Goal: Transaction & Acquisition: Obtain resource

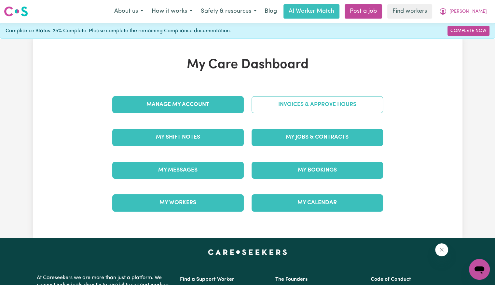
click at [292, 111] on link "Invoices & Approve Hours" at bounding box center [318, 104] width 132 height 17
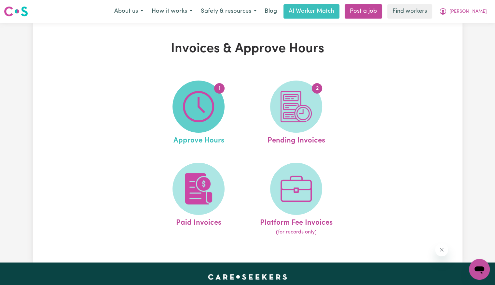
click at [198, 103] on img at bounding box center [198, 106] width 31 height 31
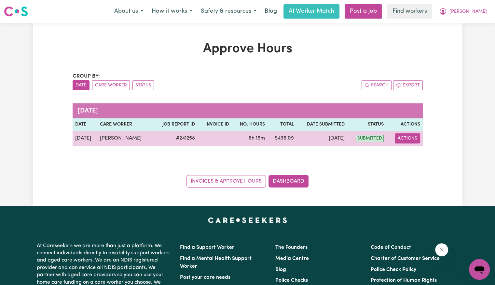
click at [416, 140] on button "Actions" at bounding box center [407, 138] width 25 height 10
click at [417, 152] on link "View Job Report" at bounding box center [424, 153] width 56 height 13
select select "pm"
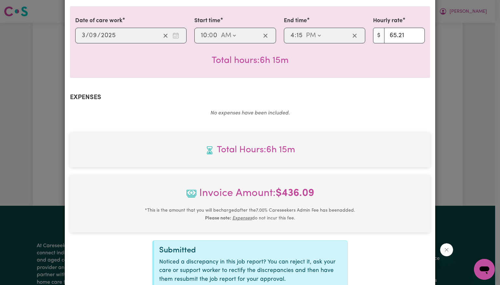
scroll to position [218, 0]
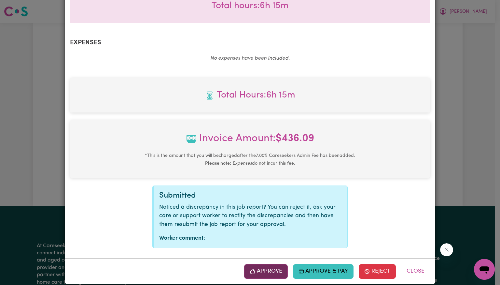
click at [254, 268] on icon "button" at bounding box center [253, 271] width 6 height 6
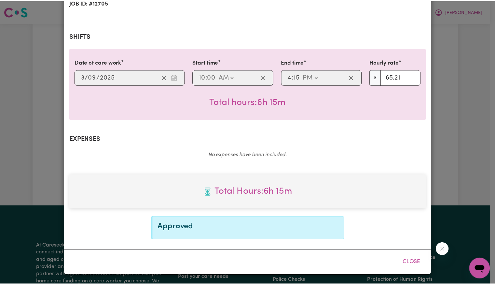
scroll to position [112, 0]
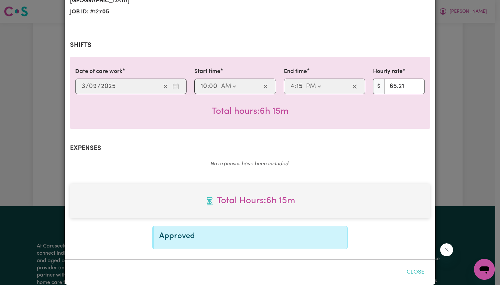
click at [415, 265] on button "Close" at bounding box center [415, 272] width 29 height 14
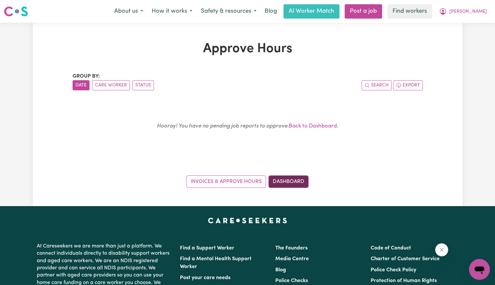
click at [292, 175] on link "Dashboard" at bounding box center [289, 181] width 40 height 12
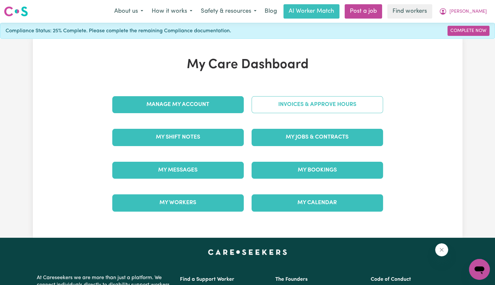
click at [312, 107] on link "Invoices & Approve Hours" at bounding box center [318, 104] width 132 height 17
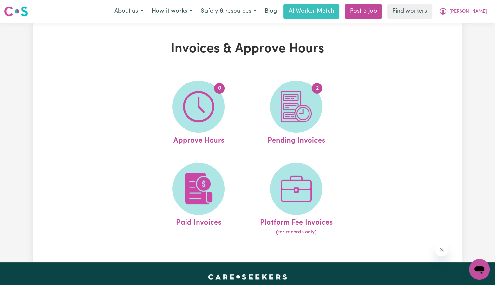
click at [312, 107] on img at bounding box center [296, 106] width 31 height 31
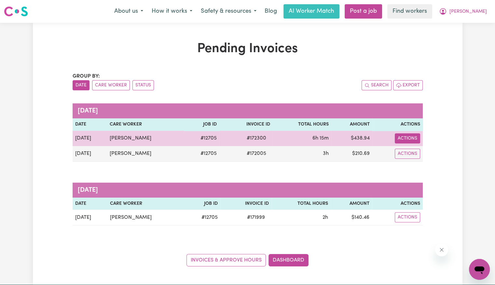
click at [403, 139] on button "Actions" at bounding box center [407, 138] width 25 height 10
click at [408, 153] on link "Download Invoice" at bounding box center [427, 153] width 60 height 13
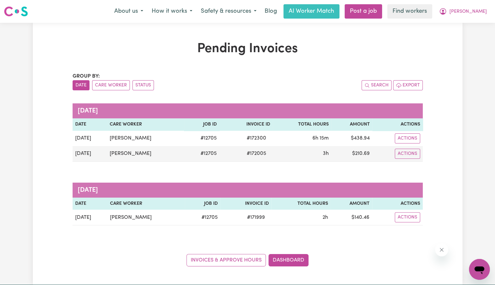
click at [473, 19] on div "Menu About us How it works Safety & resources Blog AI Worker Match Post a job F…" at bounding box center [247, 11] width 495 height 15
click at [473, 12] on span "[PERSON_NAME]" at bounding box center [468, 11] width 37 height 7
click at [464, 35] on link "Logout" at bounding box center [465, 37] width 51 height 12
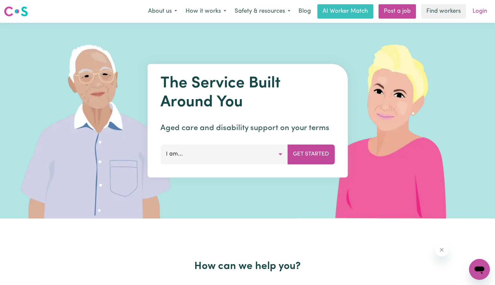
click at [479, 11] on link "Login" at bounding box center [480, 11] width 22 height 14
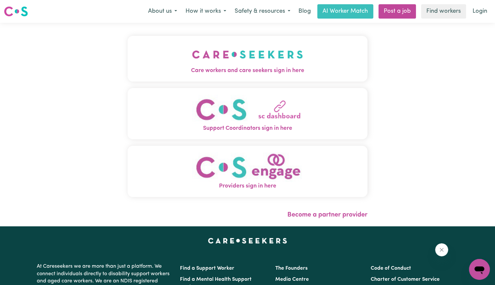
click at [216, 63] on img "Care workers and care seekers sign in here" at bounding box center [247, 54] width 111 height 24
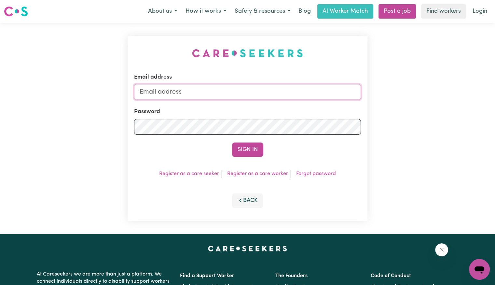
click at [232, 89] on input "Email address" at bounding box center [247, 92] width 227 height 16
type input "[EMAIL_ADDRESS][DOMAIN_NAME]"
click at [232, 142] on button "Sign In" at bounding box center [247, 149] width 31 height 14
